Goal: Navigation & Orientation: Understand site structure

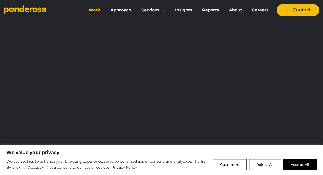
click at [94, 8] on link "Work" at bounding box center [94, 10] width 20 height 11
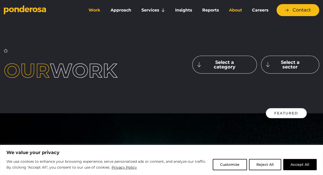
click at [236, 10] on link "About" at bounding box center [235, 10] width 21 height 11
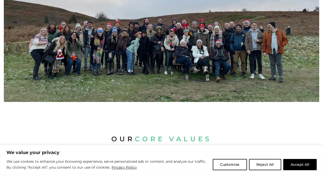
scroll to position [281, 0]
